Goal: Task Accomplishment & Management: Use online tool/utility

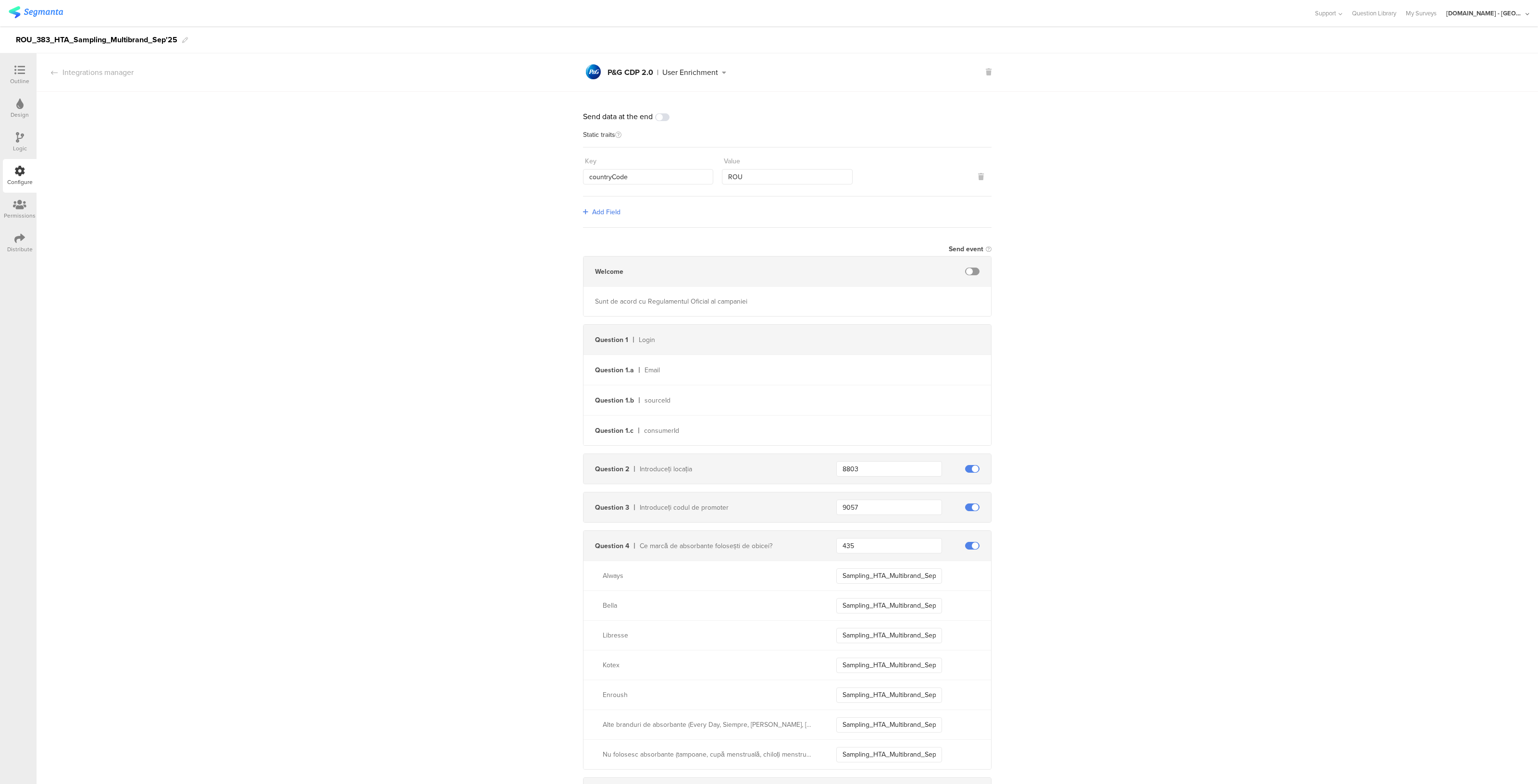
click at [24, 74] on icon at bounding box center [20, 70] width 10 height 10
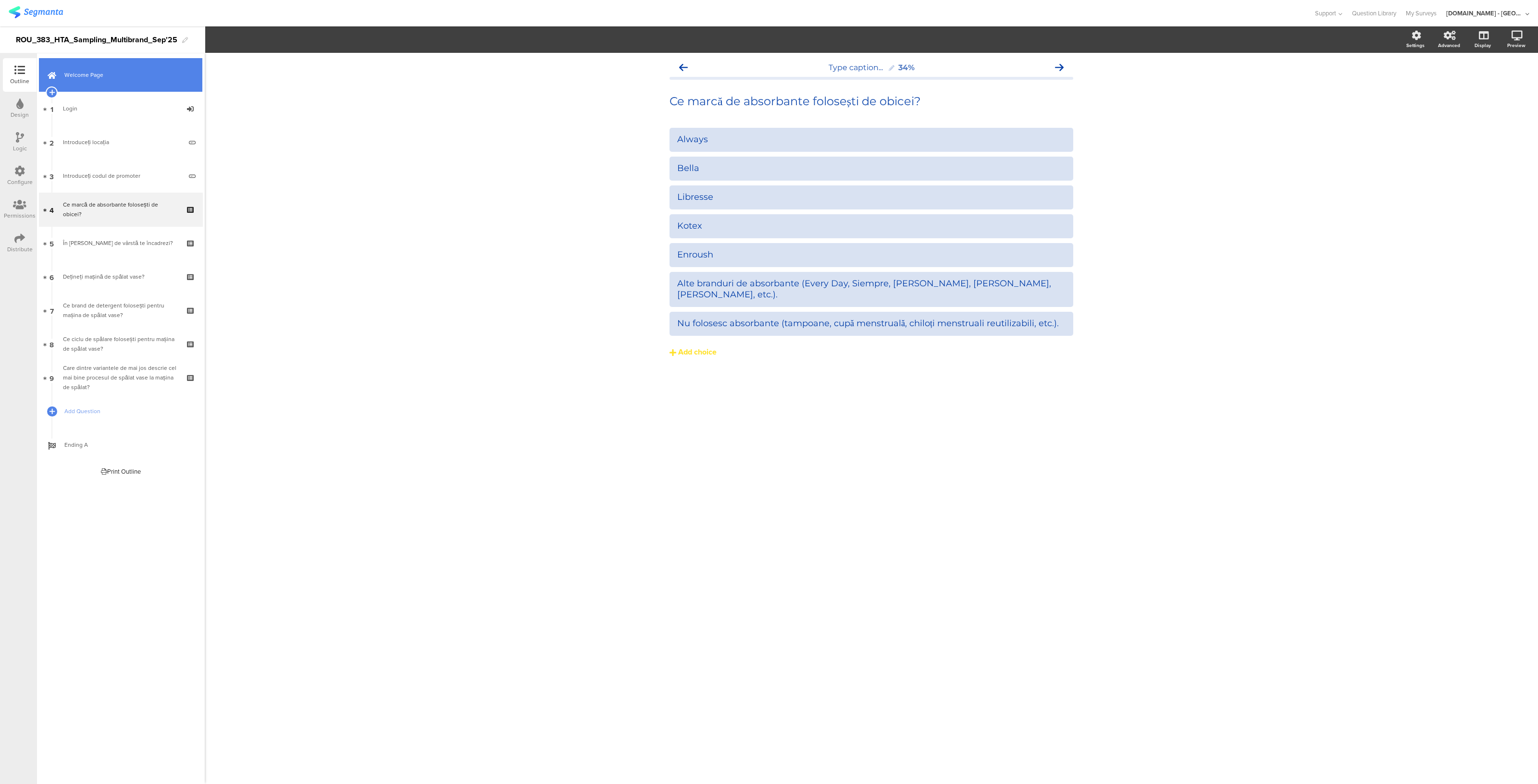
click at [119, 78] on span "Welcome Page" at bounding box center [126, 75] width 123 height 10
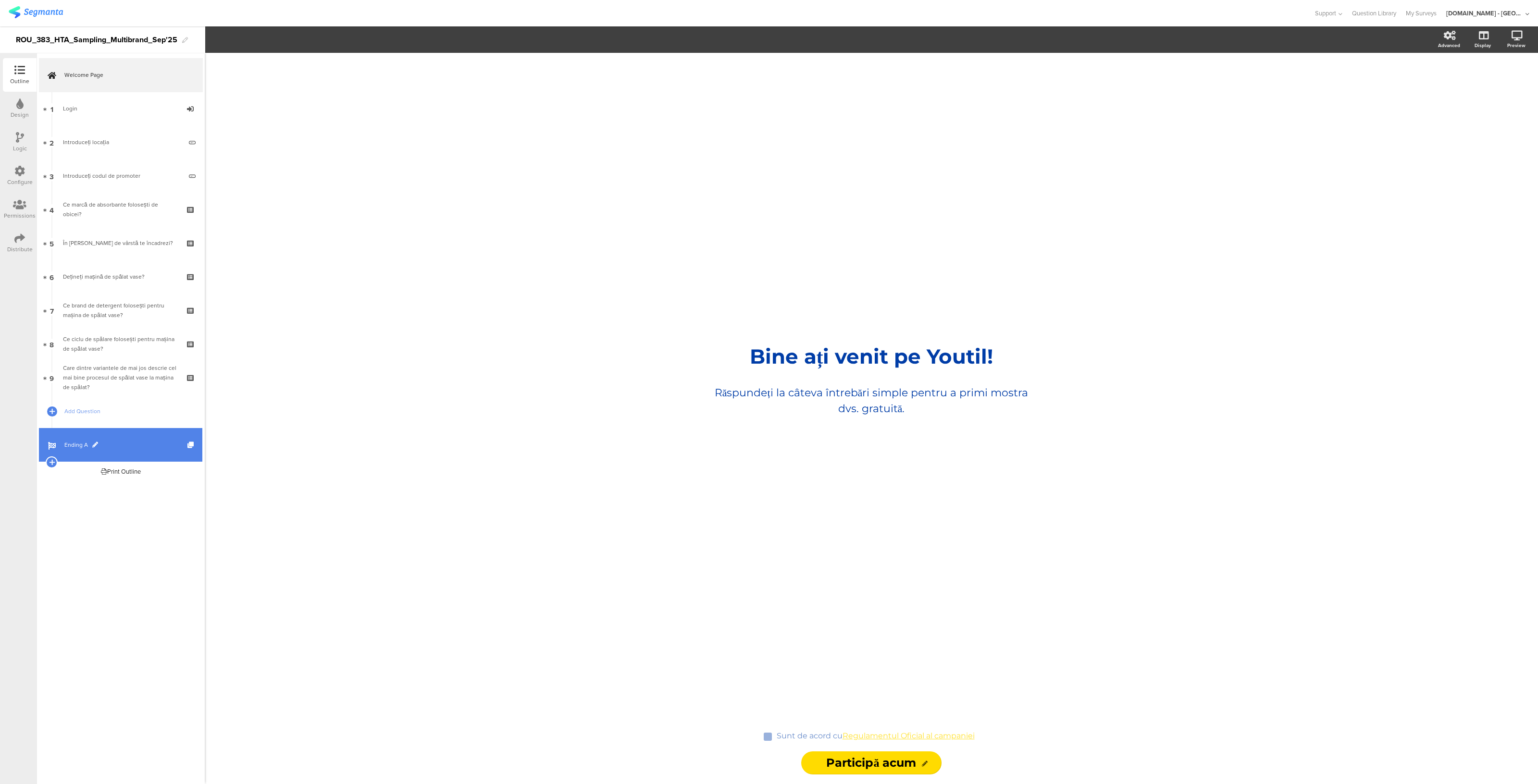
click at [112, 443] on span "Ending A" at bounding box center [126, 445] width 123 height 10
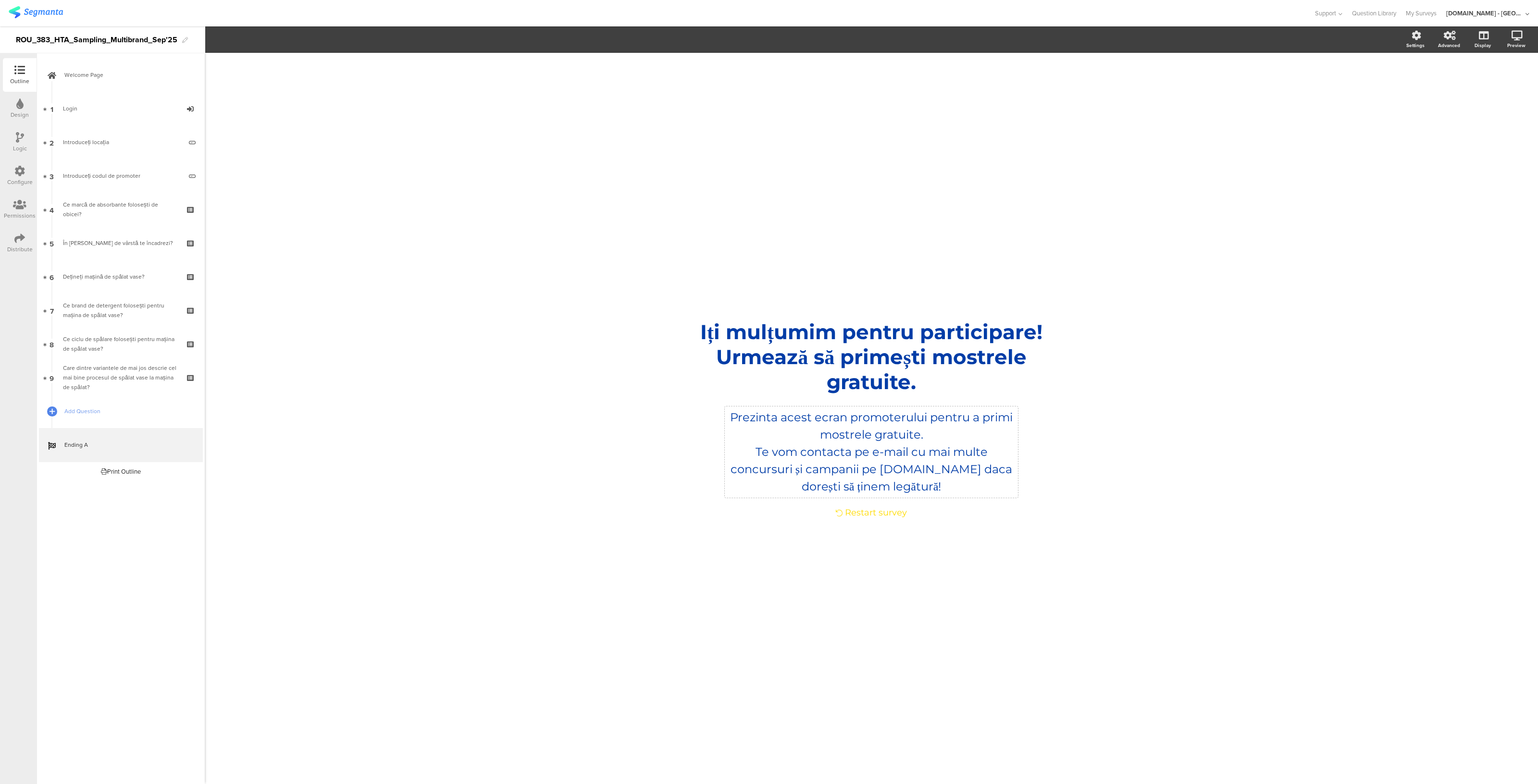
click at [867, 457] on div "Prezinta acest ecran promoterului pentru a primi mostrele gratuite. Te vom cont…" at bounding box center [871, 452] width 293 height 91
click at [867, 457] on p "Te vom contacta pe e-mail cu mai multe concursuri și campanii pe [DOMAIN_NAME] …" at bounding box center [871, 470] width 288 height 52
click at [904, 470] on p "Te vom contacta pe e-mail cu mai multe concursuri și campanii pe [DOMAIN_NAME] …" at bounding box center [871, 470] width 288 height 52
